Goal: Task Accomplishment & Management: Use online tool/utility

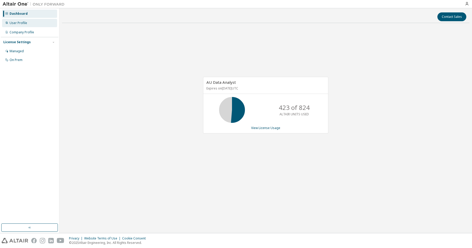
click at [19, 21] on div "User Profile" at bounding box center [19, 23] width 18 height 4
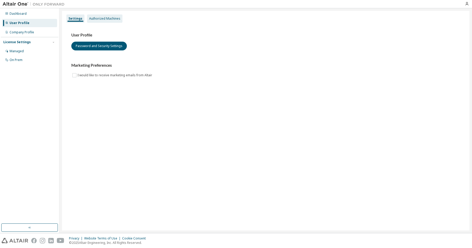
click at [115, 18] on div "Authorized Machines" at bounding box center [104, 19] width 31 height 4
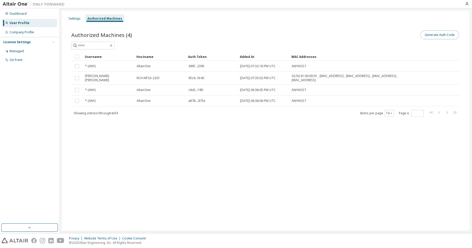
click at [437, 35] on button "Generate Auth Code" at bounding box center [440, 34] width 39 height 9
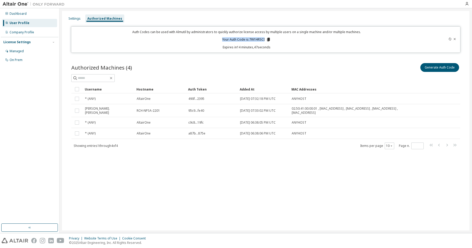
drag, startPoint x: 223, startPoint y: 39, endPoint x: 265, endPoint y: 39, distance: 42.6
click at [265, 39] on p "Your Auth Code is: 7W1HRSCI" at bounding box center [246, 39] width 49 height 5
click at [269, 40] on icon at bounding box center [268, 40] width 3 height 4
